Goal: Task Accomplishment & Management: Manage account settings

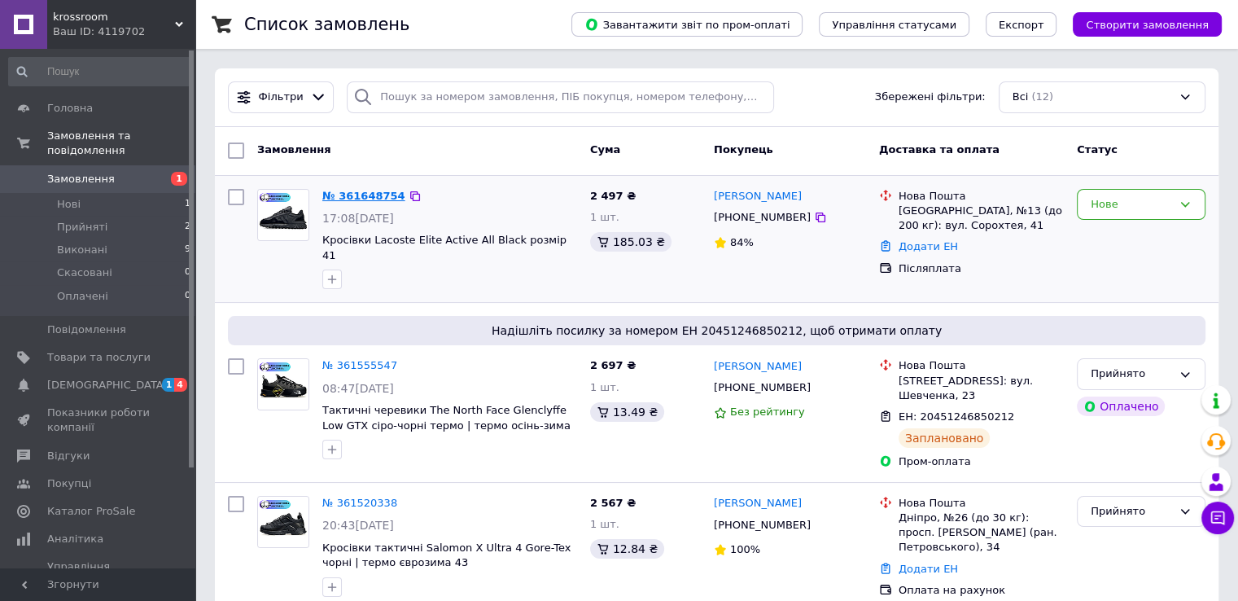
click at [352, 191] on link "№ 361648754" at bounding box center [363, 196] width 83 height 12
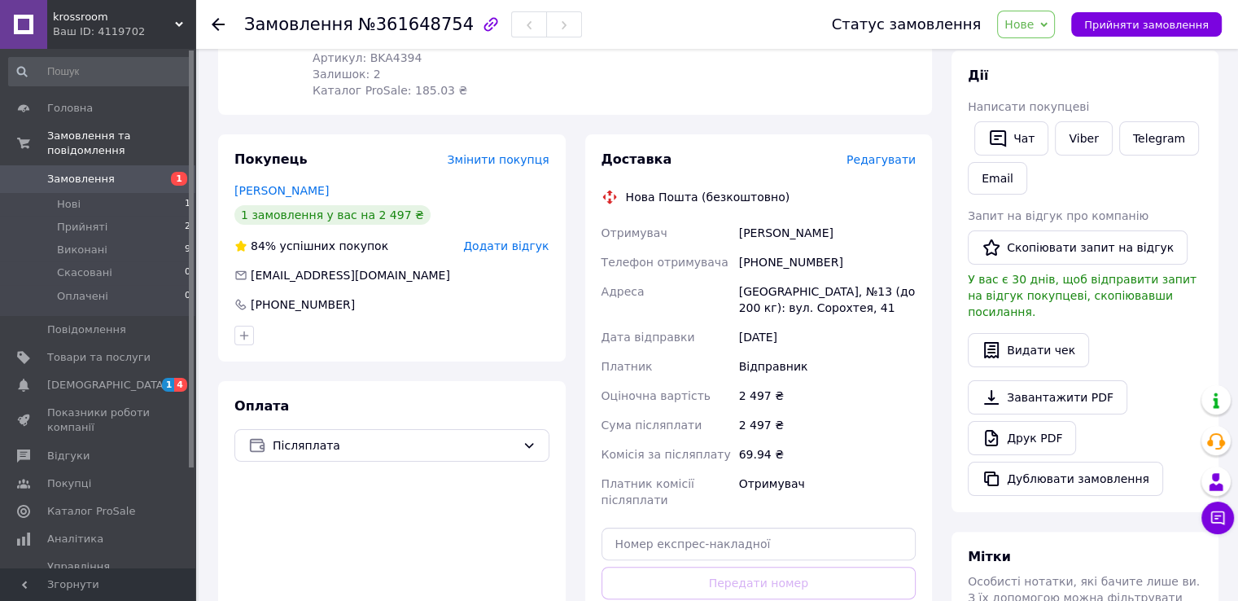
scroll to position [47, 0]
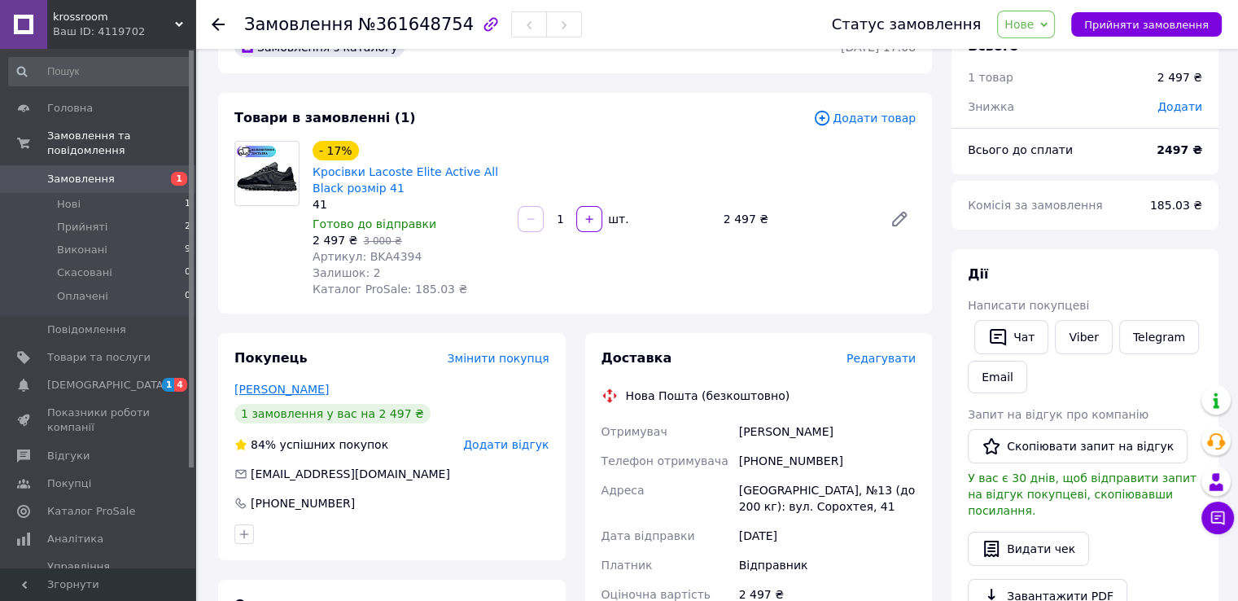
click at [287, 393] on link "[PERSON_NAME]" at bounding box center [281, 389] width 94 height 13
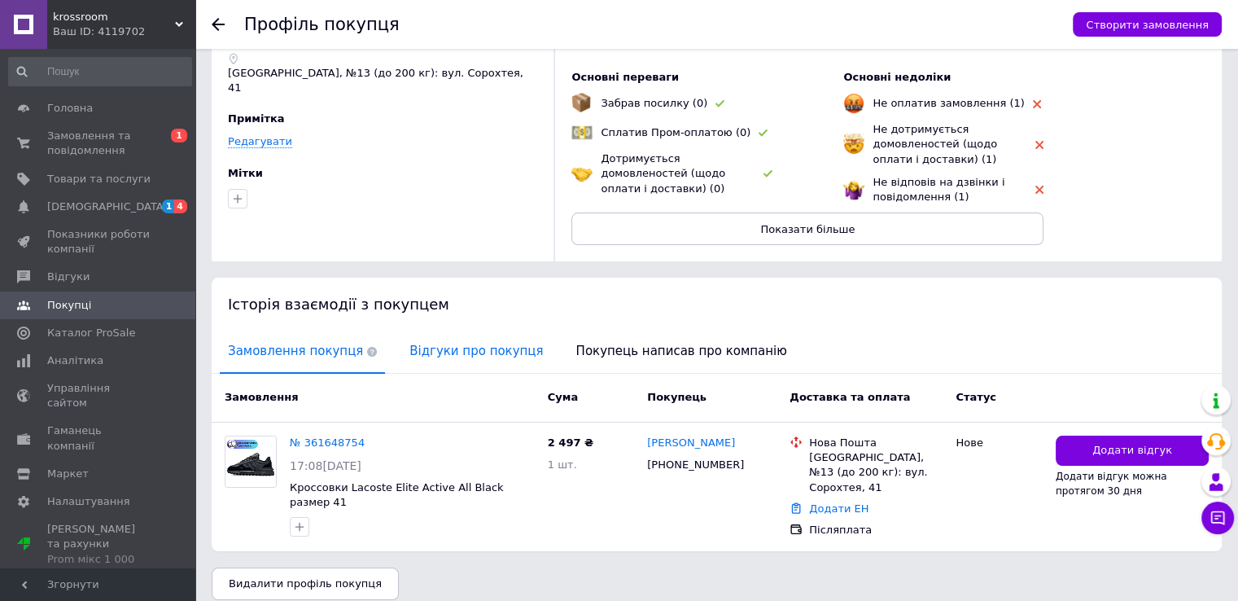
click at [475, 343] on span "Відгуки про покупця" at bounding box center [476, 351] width 150 height 42
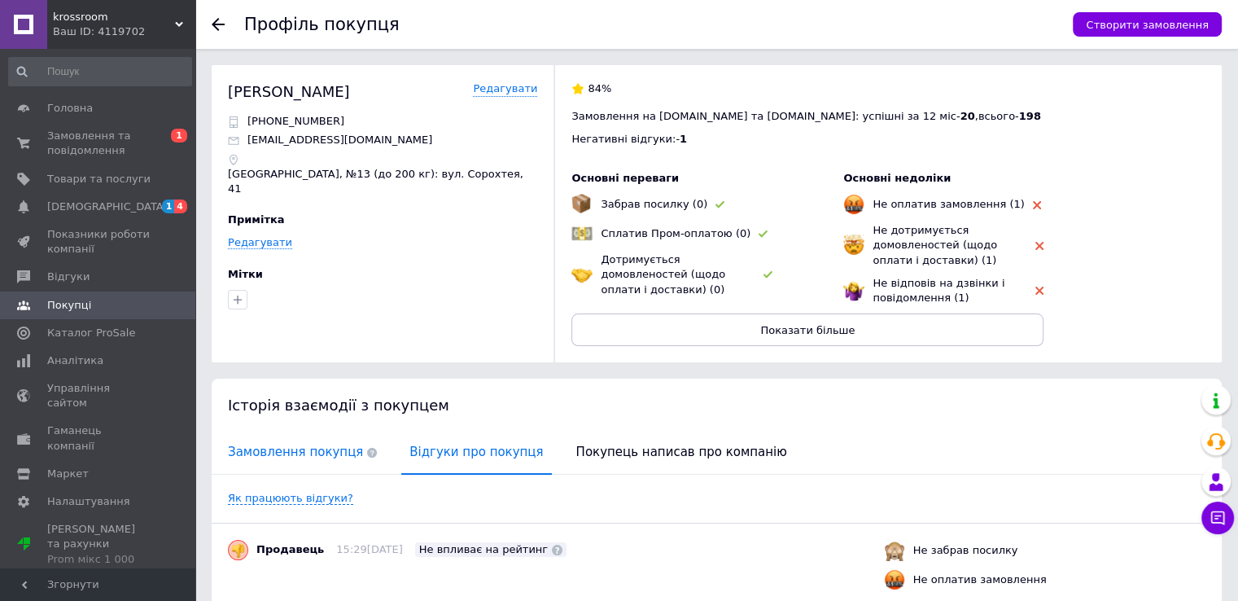
click at [304, 445] on span "Замовлення покупця" at bounding box center [302, 452] width 165 height 42
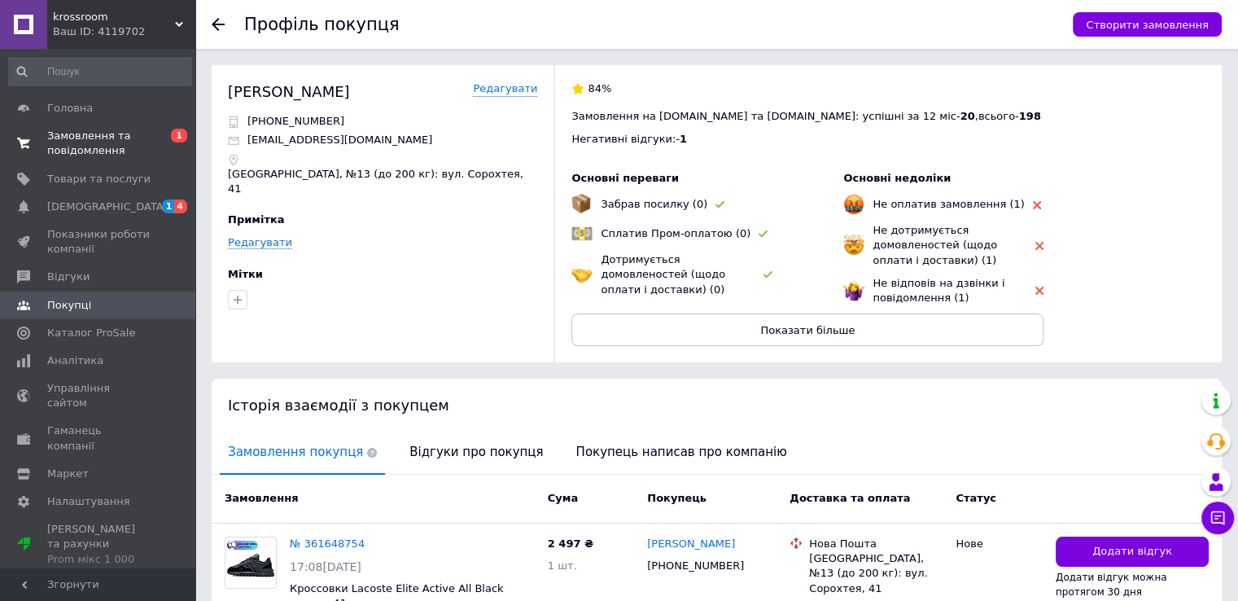
click at [121, 147] on span "Замовлення та повідомлення" at bounding box center [98, 143] width 103 height 29
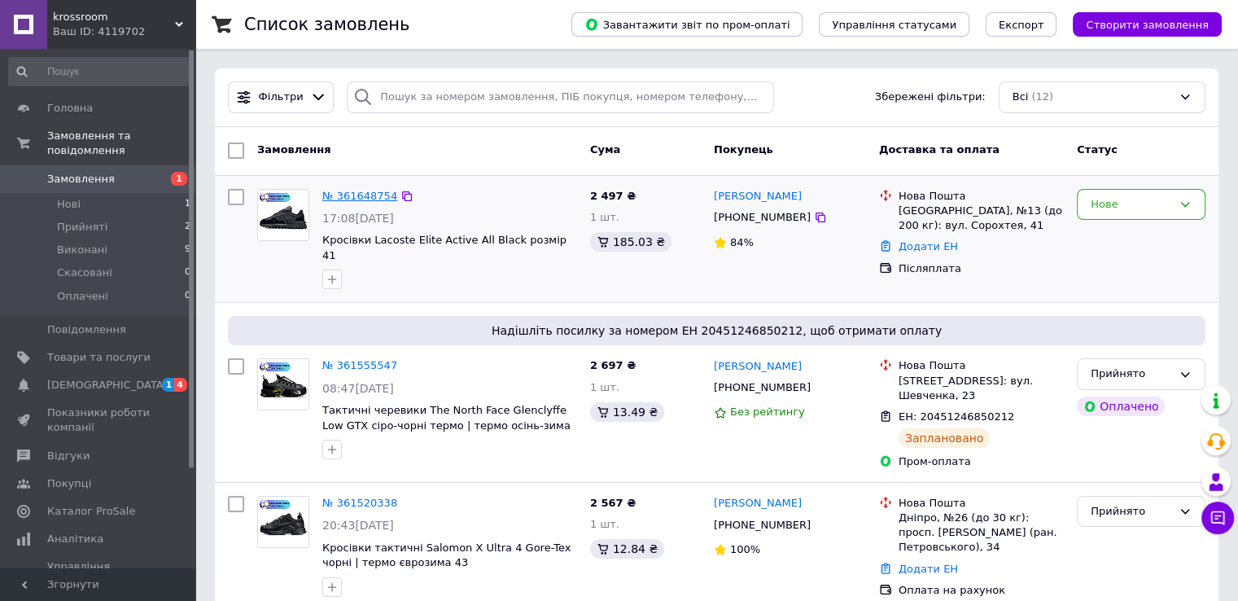
click at [367, 191] on link "№ 361648754" at bounding box center [359, 196] width 75 height 12
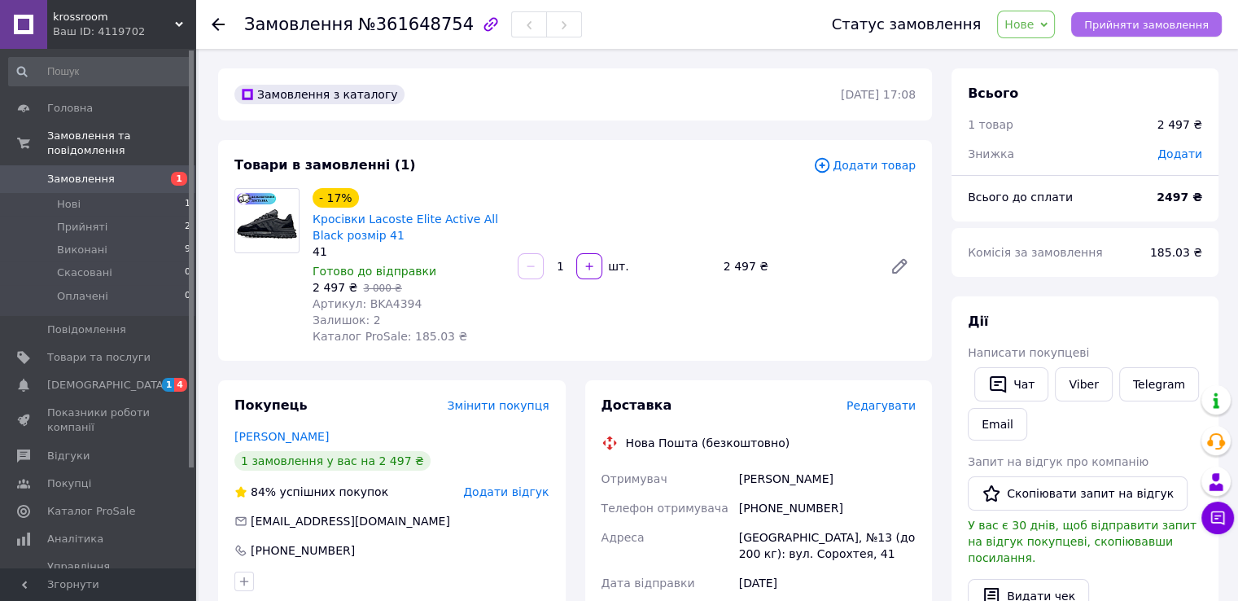
click at [1206, 33] on button "Прийняти замовлення" at bounding box center [1146, 24] width 151 height 24
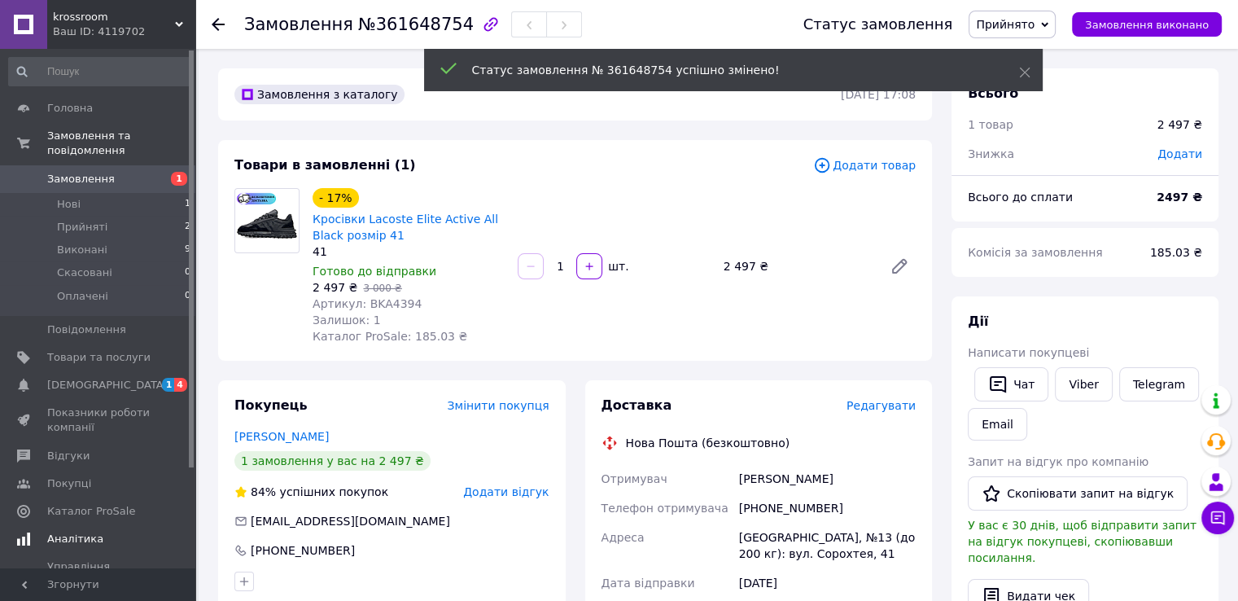
click at [73, 532] on span "Аналітика" at bounding box center [75, 539] width 56 height 15
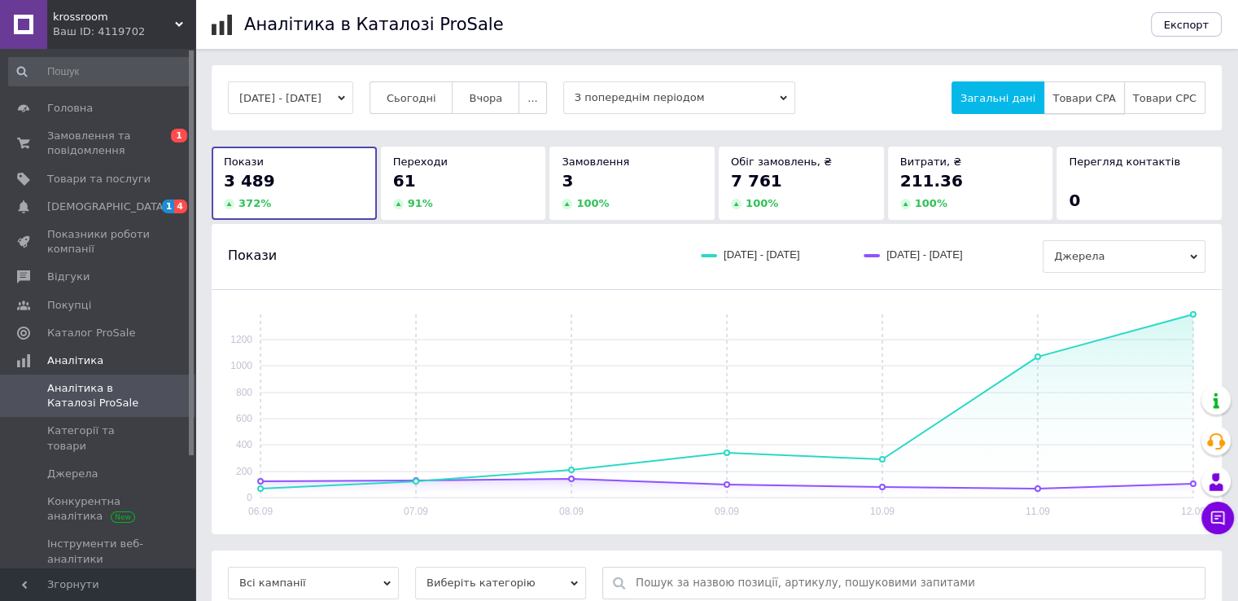
click at [1085, 101] on span "Товари CPA" at bounding box center [1083, 98] width 63 height 12
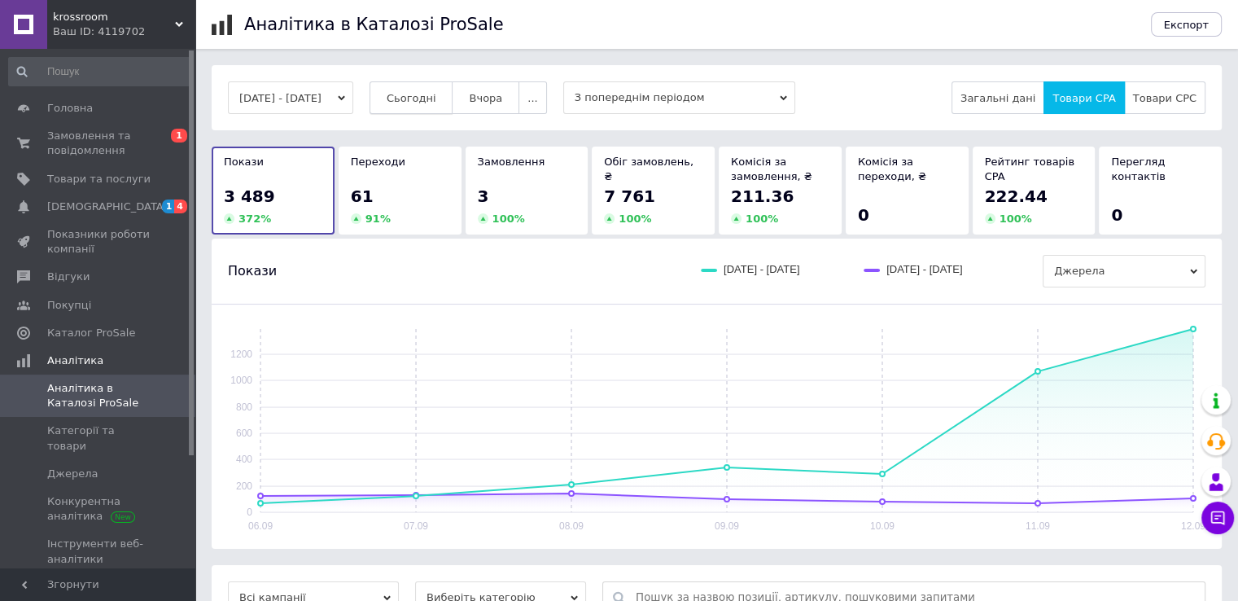
click at [427, 104] on span "Сьогодні" at bounding box center [412, 98] width 50 height 12
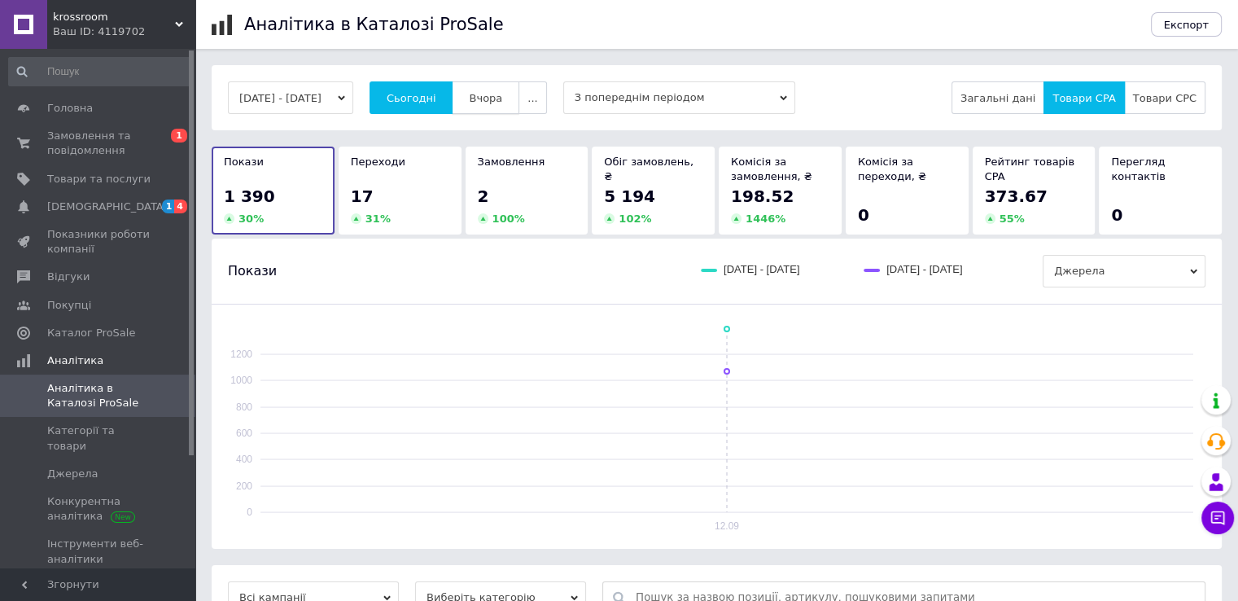
click at [502, 102] on span "Вчора" at bounding box center [485, 98] width 33 height 12
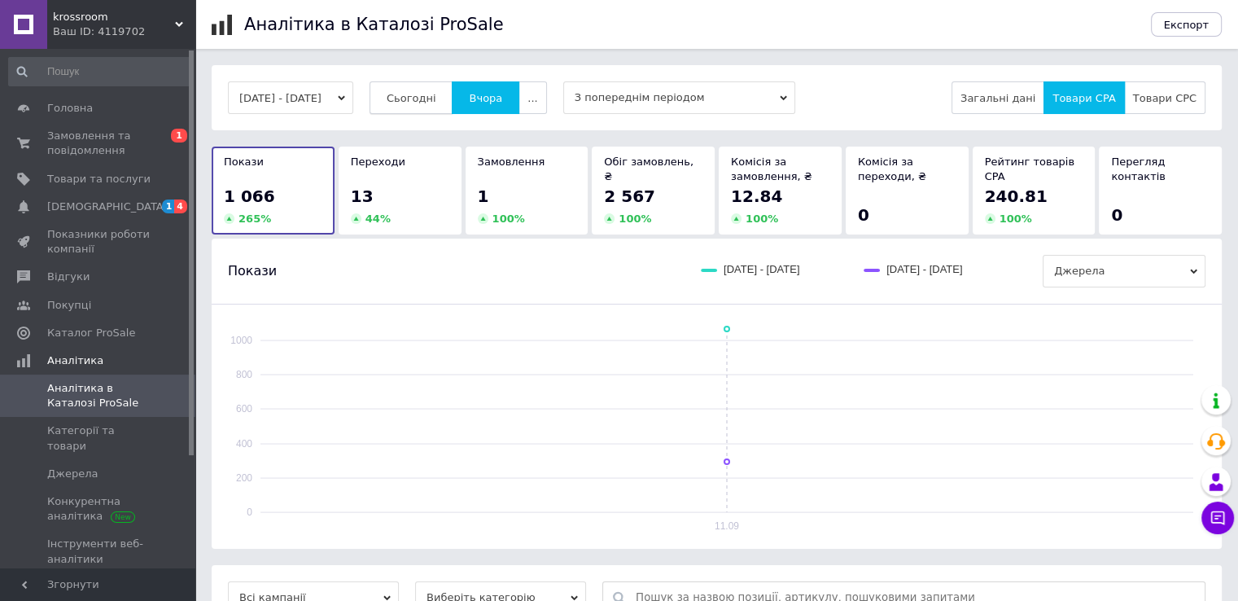
click at [430, 98] on span "Сьогодні" at bounding box center [412, 98] width 50 height 12
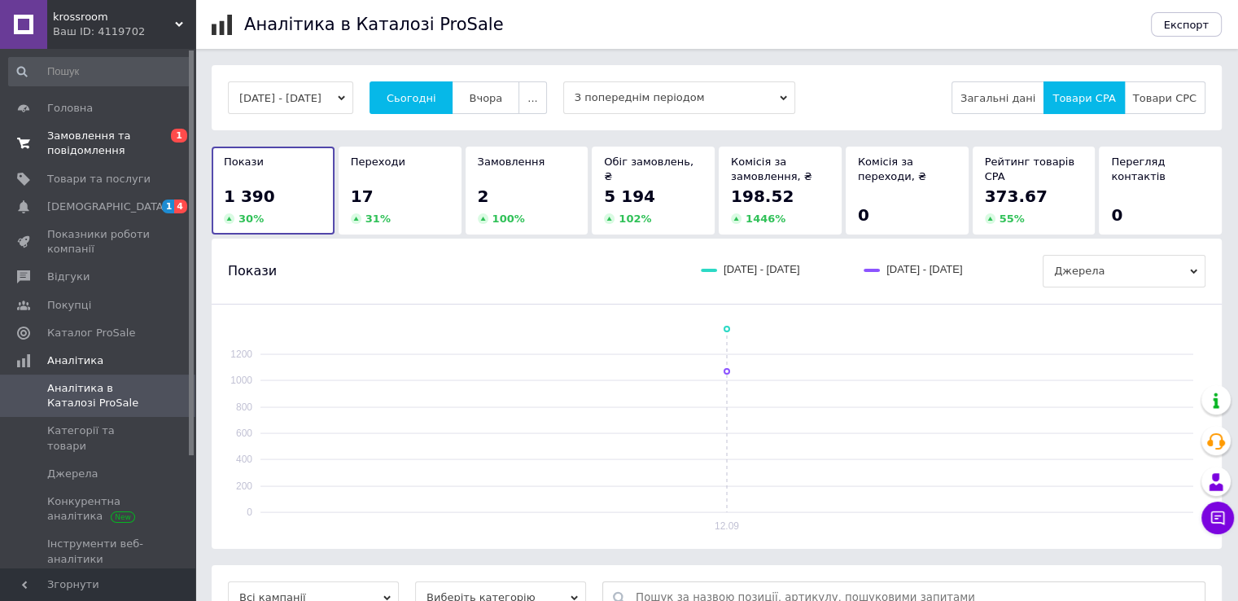
click at [112, 142] on span "Замовлення та повідомлення" at bounding box center [98, 143] width 103 height 29
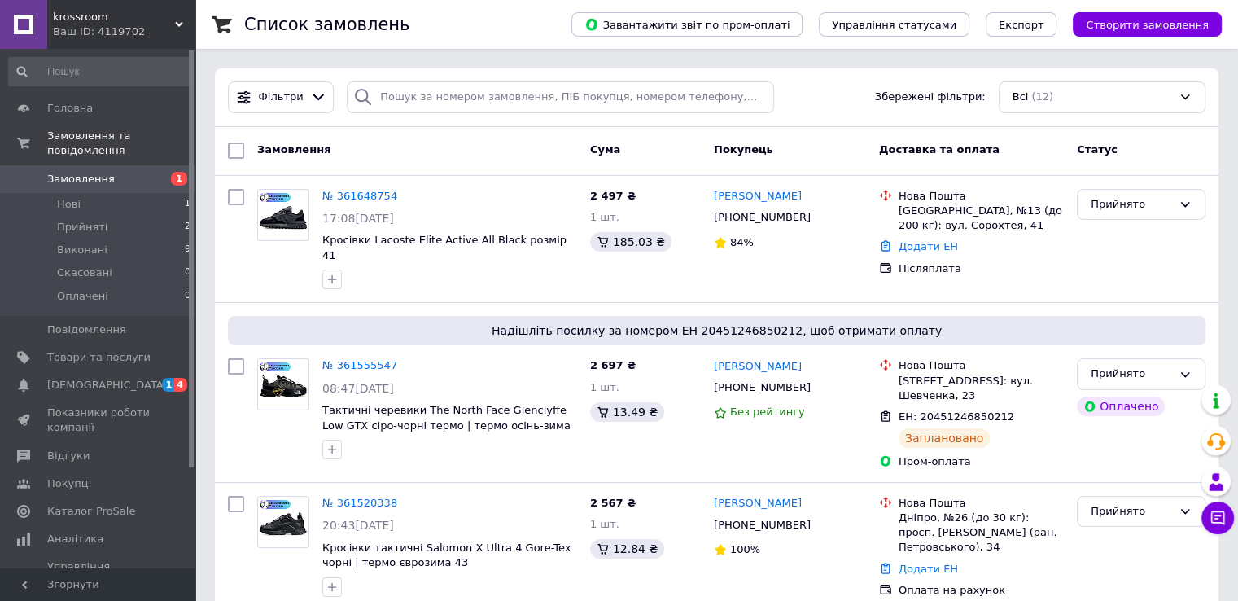
click at [59, 173] on link "Замовлення 1" at bounding box center [100, 179] width 200 height 28
